Goal: Book appointment/travel/reservation

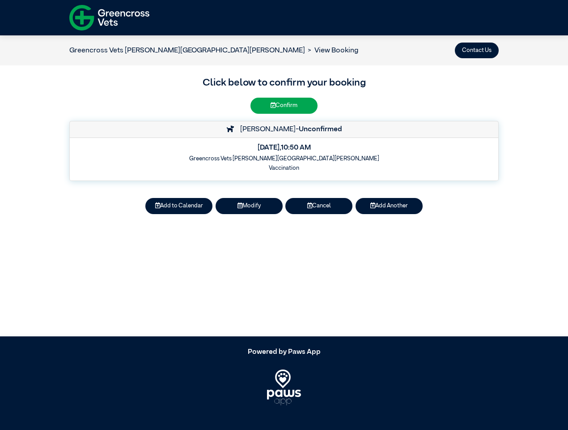
click at [477, 50] on button "Contact Us" at bounding box center [477, 51] width 44 height 16
click at [179, 206] on button "Add to Calendar" at bounding box center [178, 206] width 67 height 16
click at [249, 206] on article "Greencross Vets [PERSON_NAME] [PERSON_NAME] View Booking Contact Us Click below…" at bounding box center [284, 185] width 568 height 301
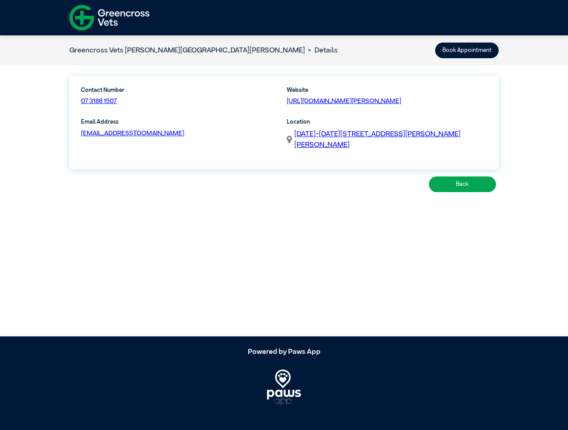
click at [319, 206] on article "Greencross Vets [PERSON_NAME] [PERSON_NAME] Details Book Appointment Contact Nu…" at bounding box center [284, 185] width 568 height 301
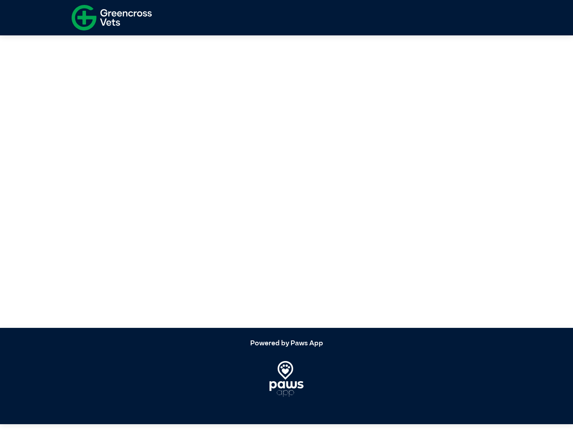
click at [389, 206] on article at bounding box center [286, 177] width 573 height 301
